Goal: Information Seeking & Learning: Learn about a topic

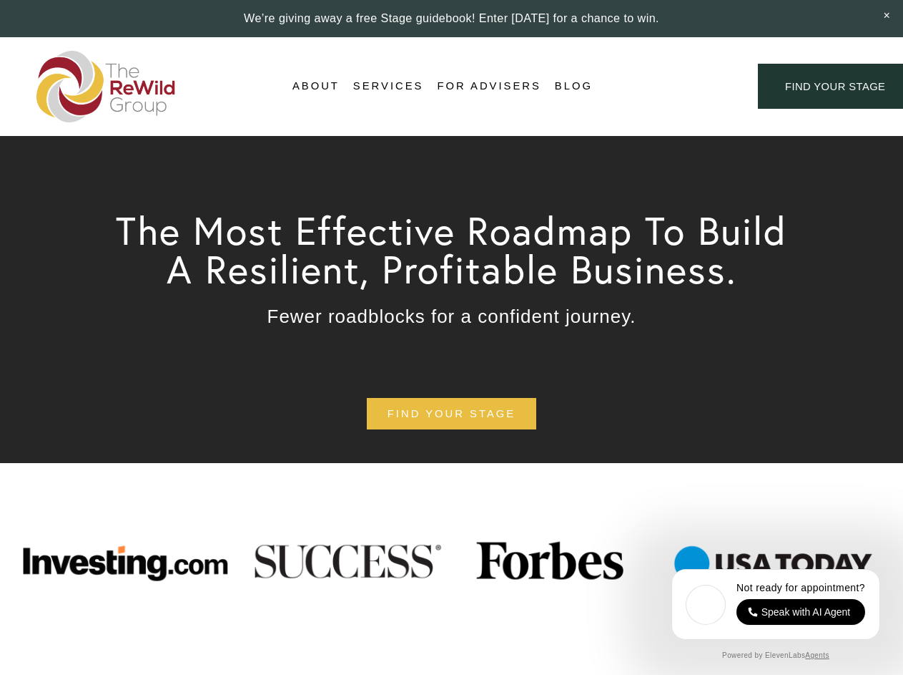
click at [675, 87] on div "Login Account" at bounding box center [675, 86] width 111 height 19
